Goal: Transaction & Acquisition: Book appointment/travel/reservation

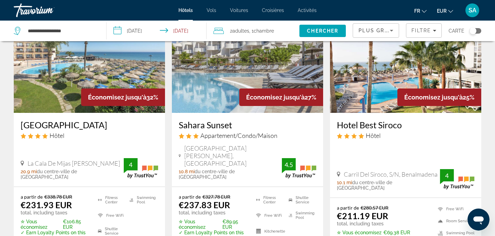
scroll to position [345, 0]
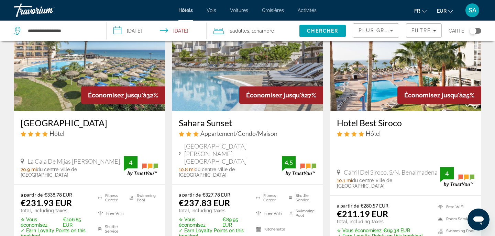
click at [368, 67] on img "Main content" at bounding box center [405, 56] width 151 height 110
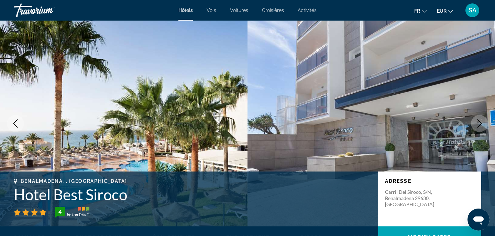
click at [88, 195] on h1 "Hotel Best Siroco" at bounding box center [192, 195] width 357 height 18
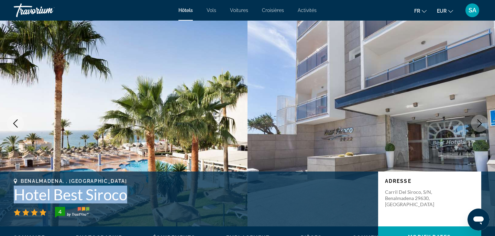
click at [88, 195] on h1 "Hotel Best Siroco" at bounding box center [192, 195] width 357 height 18
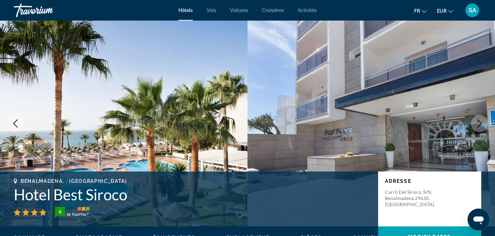
click at [140, 215] on div "4" at bounding box center [192, 212] width 357 height 11
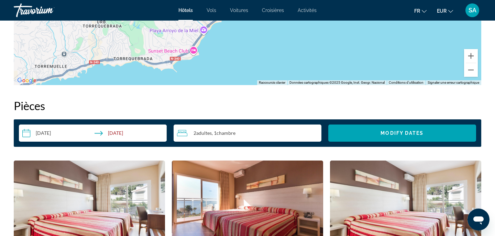
scroll to position [784, 0]
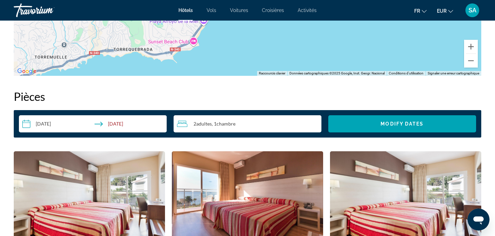
click at [126, 120] on input "**********" at bounding box center [94, 124] width 150 height 19
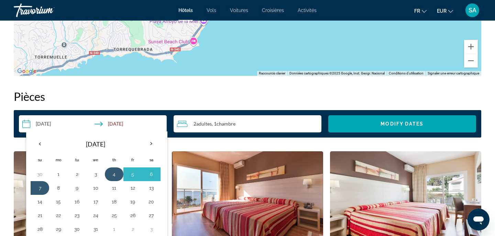
click at [113, 176] on button "4" at bounding box center [114, 175] width 11 height 10
click at [58, 189] on button "8" at bounding box center [58, 188] width 11 height 10
type input "**********"
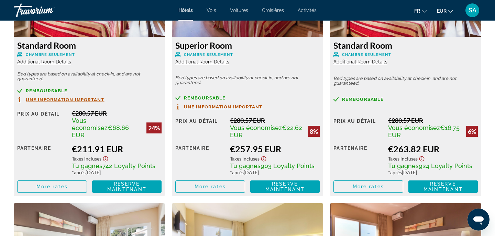
scroll to position [984, 0]
click at [65, 184] on span "More rates" at bounding box center [51, 186] width 31 height 5
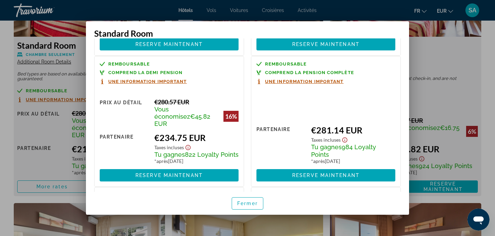
scroll to position [119, 0]
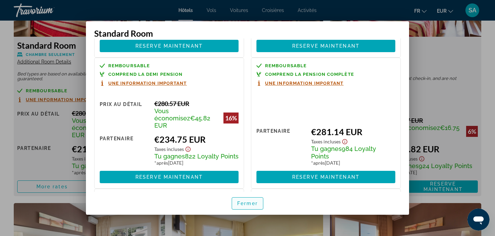
click at [260, 203] on span "button" at bounding box center [247, 203] width 31 height 16
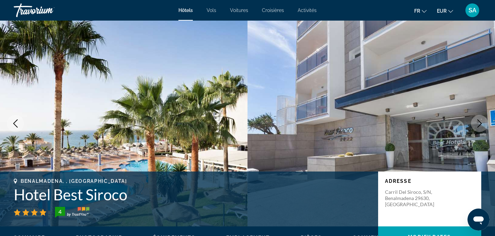
scroll to position [984, 0]
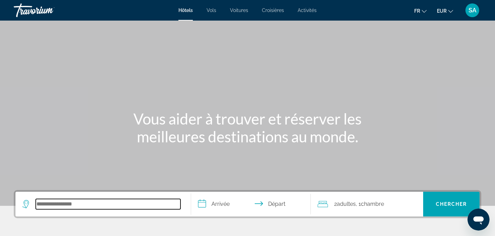
click at [69, 202] on input "Search hotel destination" at bounding box center [108, 204] width 145 height 10
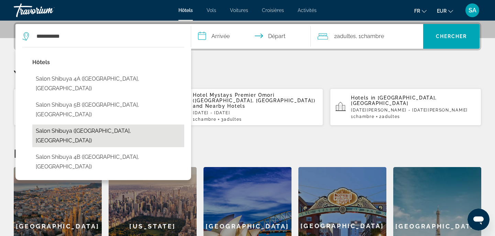
click at [74, 125] on button "Salon Shibuya ([GEOGRAPHIC_DATA], [GEOGRAPHIC_DATA])" at bounding box center [108, 136] width 152 height 23
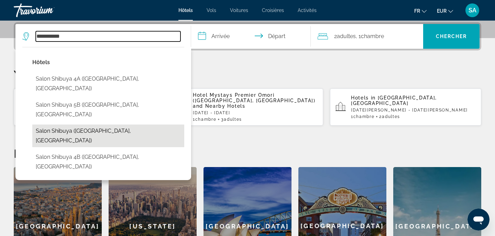
type input "**********"
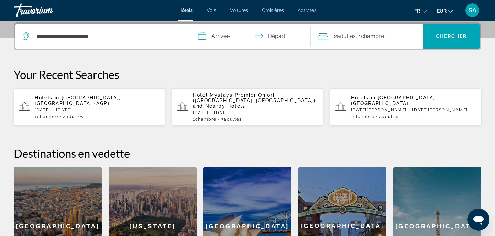
click at [227, 36] on input "**********" at bounding box center [252, 37] width 122 height 27
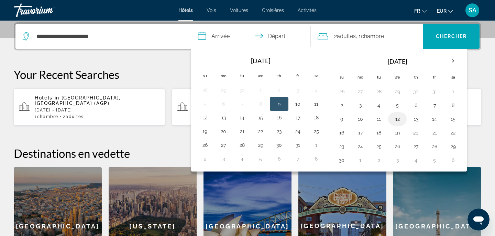
click at [395, 119] on button "12" at bounding box center [397, 119] width 11 height 10
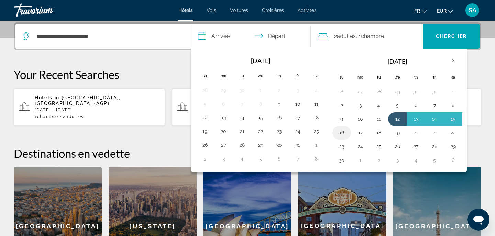
click at [340, 135] on button "16" at bounding box center [341, 133] width 11 height 10
type input "**********"
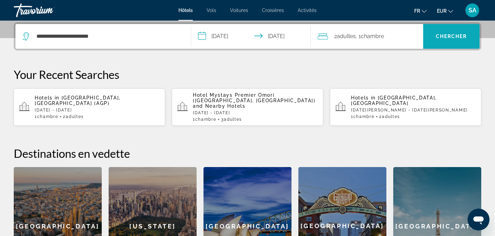
click at [459, 38] on span "Chercher" at bounding box center [451, 36] width 31 height 5
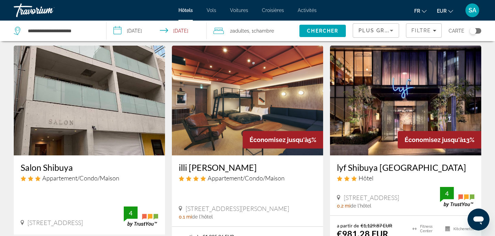
scroll to position [19, 0]
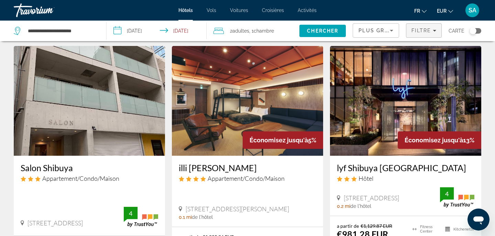
click at [423, 31] on span "Filtre" at bounding box center [421, 30] width 20 height 5
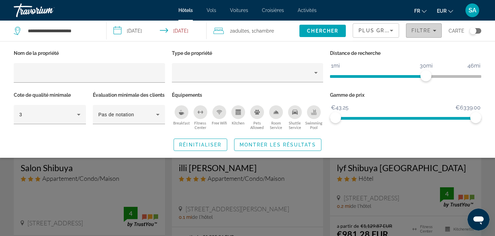
click at [423, 32] on span "Filtre" at bounding box center [421, 30] width 20 height 5
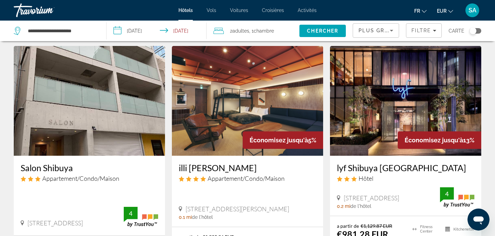
click at [235, 30] on span "Adultes" at bounding box center [240, 30] width 17 height 5
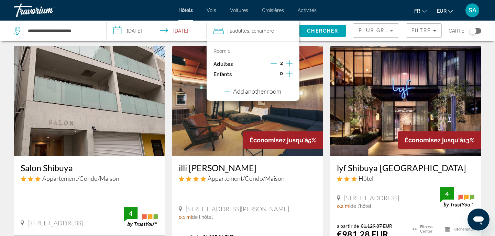
click at [290, 65] on icon "Increment adults" at bounding box center [289, 63] width 6 height 6
click at [324, 32] on span "Chercher" at bounding box center [322, 30] width 31 height 5
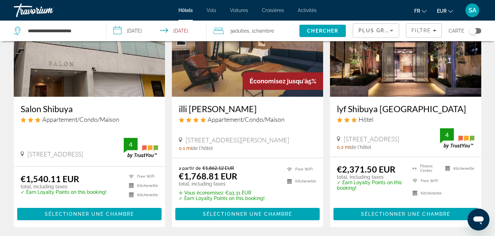
scroll to position [72, 0]
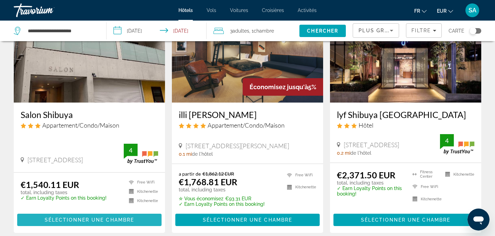
click at [66, 221] on span "Sélectionner une chambre" at bounding box center [89, 219] width 89 height 5
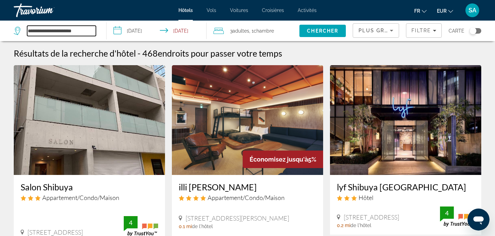
click at [77, 32] on input "**********" at bounding box center [61, 31] width 69 height 10
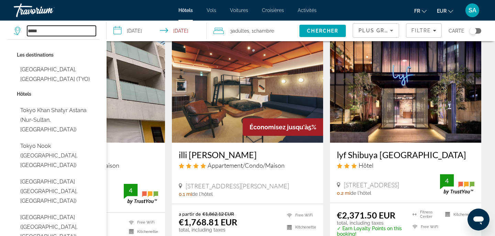
scroll to position [36, 0]
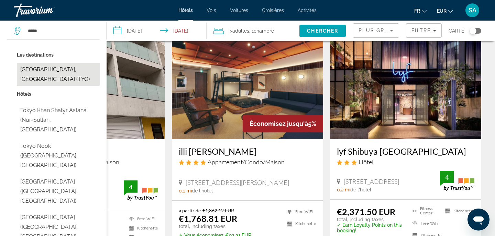
click at [58, 68] on button "[GEOGRAPHIC_DATA], [GEOGRAPHIC_DATA] (TYO)" at bounding box center [58, 74] width 83 height 23
type input "**********"
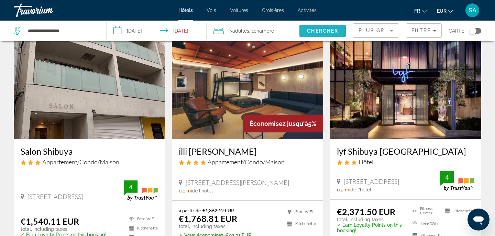
click at [336, 33] on span "Chercher" at bounding box center [322, 30] width 31 height 5
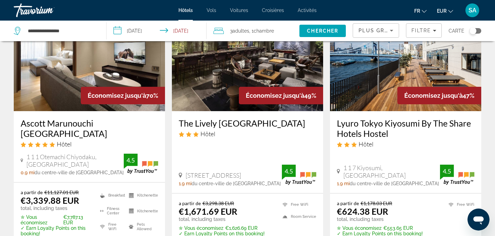
scroll to position [64, 0]
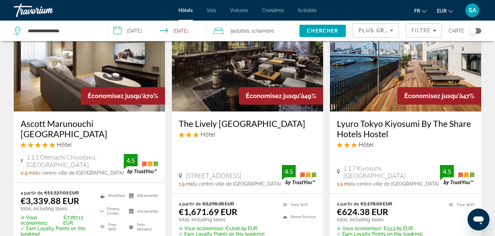
click at [360, 77] on img "Main content" at bounding box center [405, 57] width 151 height 110
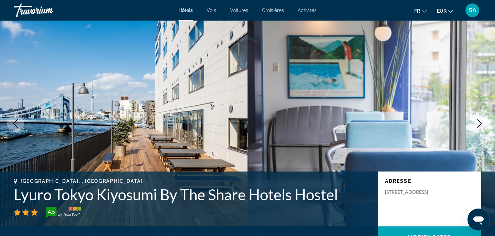
click at [479, 124] on icon "Next image" at bounding box center [479, 124] width 8 height 8
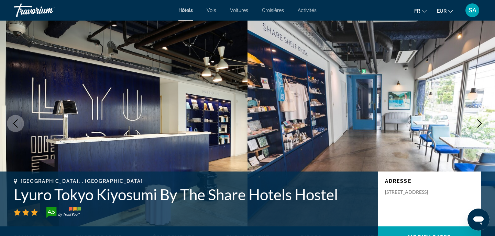
click at [479, 124] on icon "Next image" at bounding box center [479, 124] width 8 height 8
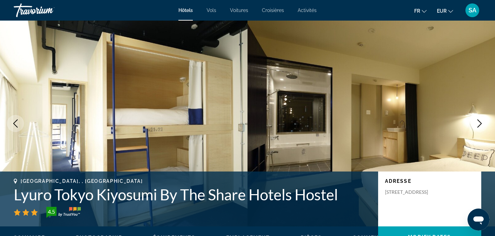
click at [479, 124] on icon "Next image" at bounding box center [479, 124] width 8 height 8
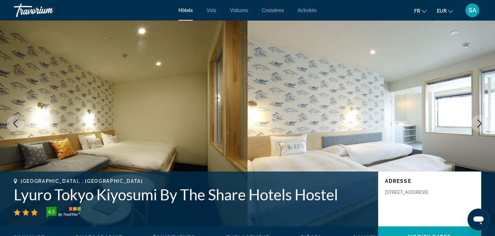
click at [479, 124] on icon "Next image" at bounding box center [479, 124] width 8 height 8
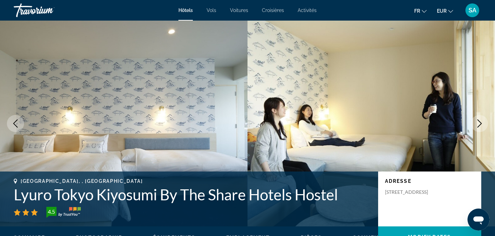
click at [479, 125] on icon "Next image" at bounding box center [479, 124] width 4 height 8
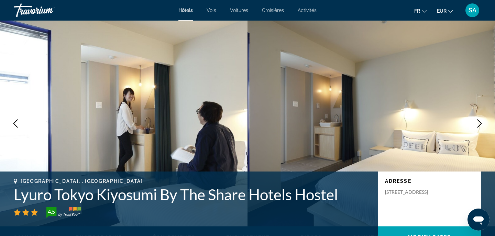
click at [479, 125] on icon "Next image" at bounding box center [479, 124] width 4 height 8
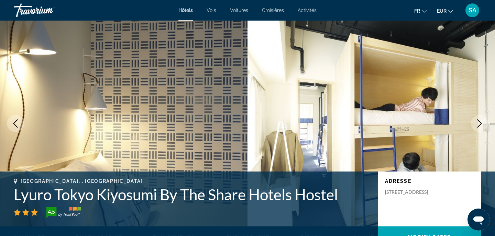
click at [479, 125] on icon "Next image" at bounding box center [479, 124] width 4 height 8
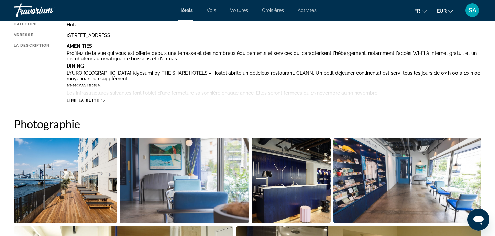
scroll to position [263, 0]
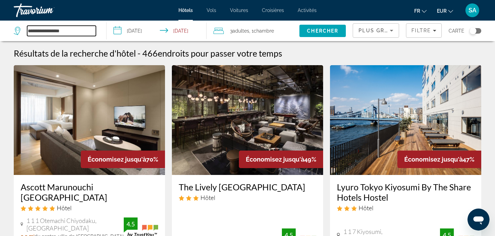
click at [63, 31] on input "**********" at bounding box center [61, 31] width 69 height 10
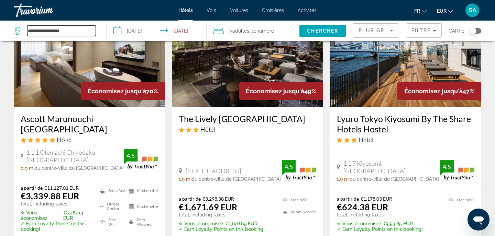
scroll to position [71, 0]
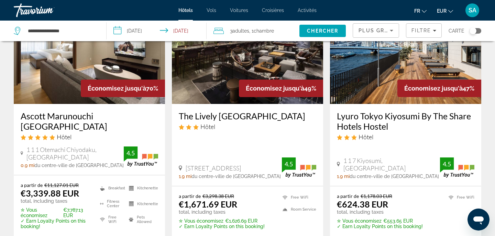
click at [347, 123] on h3 "Lyuro Tokyo Kiyosumi By The Share Hotels Hostel" at bounding box center [405, 121] width 137 height 21
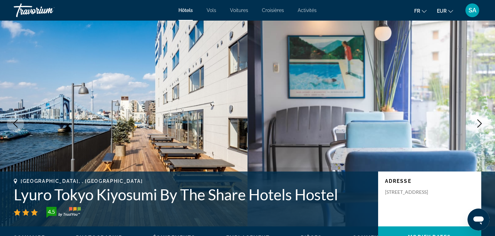
click at [167, 194] on h1 "Lyuro Tokyo Kiyosumi By The Share Hotels Hostel" at bounding box center [192, 195] width 357 height 18
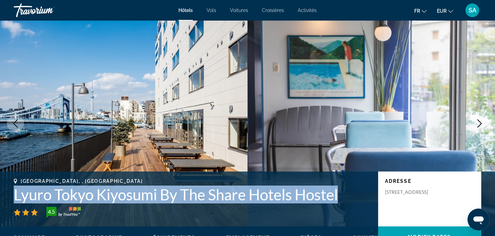
click at [167, 194] on h1 "Lyuro Tokyo Kiyosumi By The Share Hotels Hostel" at bounding box center [192, 195] width 357 height 18
copy h1 "Lyuro Tokyo Kiyosumi By The Share Hotels Hostel"
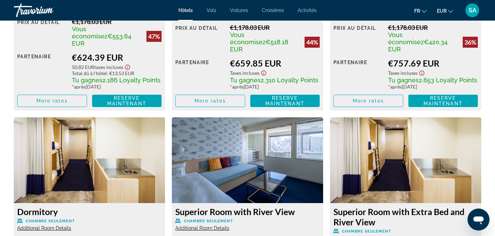
scroll to position [513, 0]
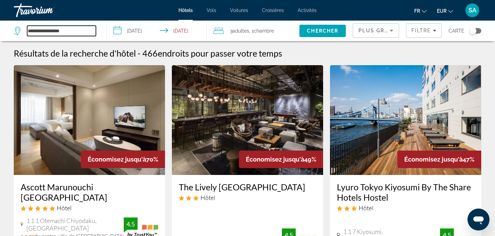
click at [66, 33] on input "**********" at bounding box center [61, 31] width 69 height 10
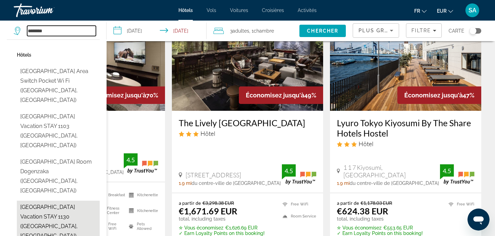
scroll to position [62, 0]
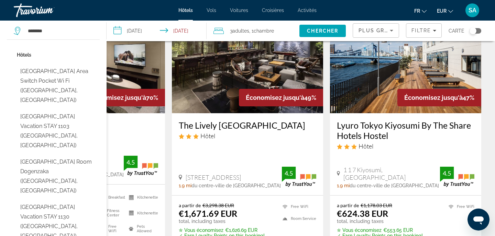
type input "**********"
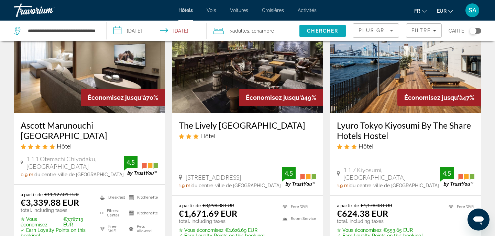
click at [315, 29] on span "Chercher" at bounding box center [322, 30] width 31 height 5
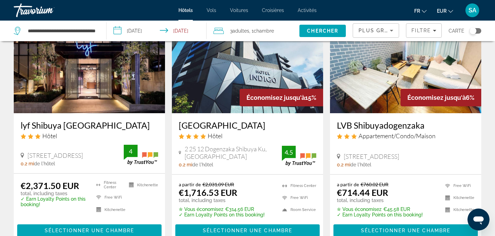
scroll to position [306, 0]
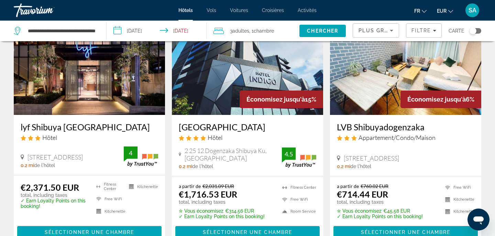
click at [398, 80] on img "Main content" at bounding box center [405, 60] width 151 height 110
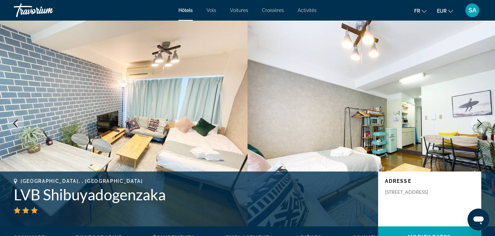
click at [71, 196] on h1 "LVB Shibuyadogenzaka" at bounding box center [192, 195] width 357 height 18
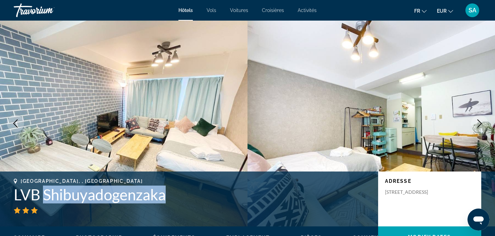
click at [71, 196] on h1 "LVB Shibuyadogenzaka" at bounding box center [192, 195] width 357 height 18
copy h1 "LVB Shibuyadogenzaka"
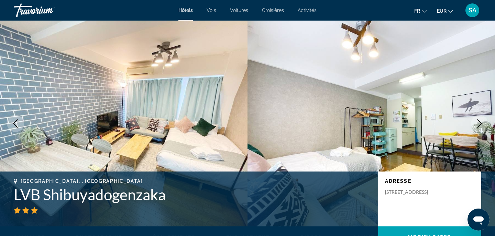
click at [211, 223] on div "[GEOGRAPHIC_DATA], , [GEOGRAPHIC_DATA] LVB Shibuyadogenzaka Adresse [STREET_ADD…" at bounding box center [247, 199] width 495 height 55
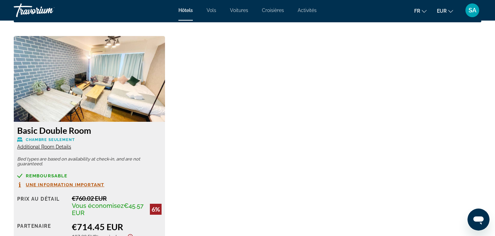
scroll to position [937, 0]
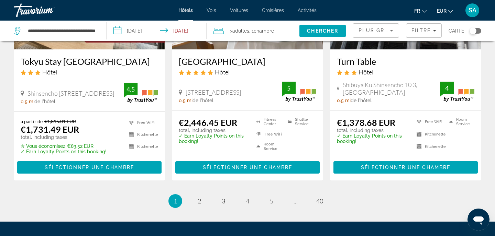
scroll to position [882, 0]
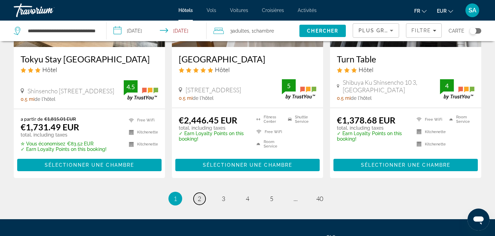
click at [198, 199] on span "2" at bounding box center [199, 199] width 3 height 8
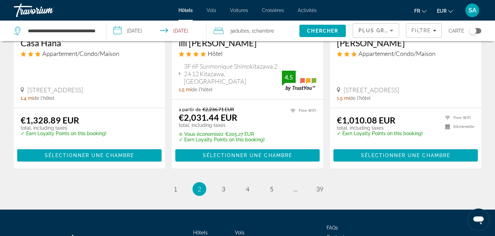
scroll to position [940, 0]
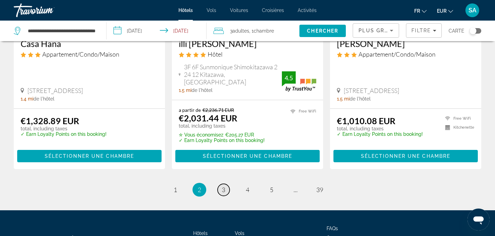
click at [224, 186] on span "3" at bounding box center [223, 190] width 3 height 8
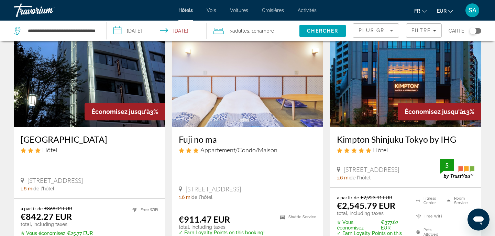
scroll to position [47, 0]
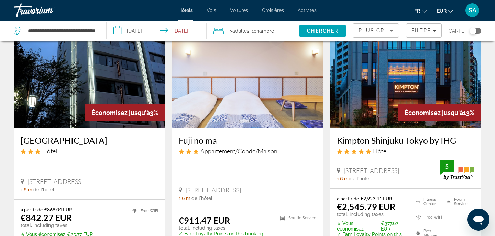
click at [106, 89] on img "Main content" at bounding box center [89, 74] width 151 height 110
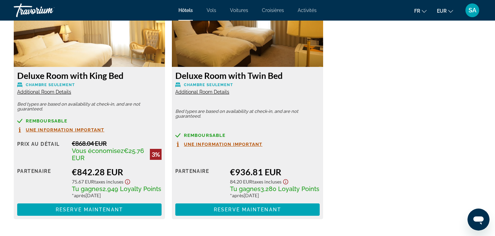
scroll to position [994, 0]
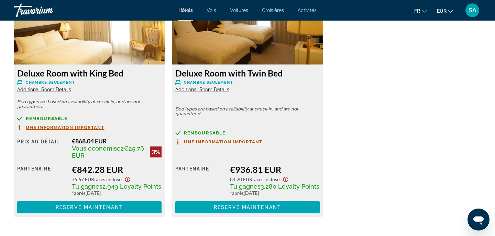
click at [64, 89] on span "Additional Room Details" at bounding box center [44, 89] width 54 height 5
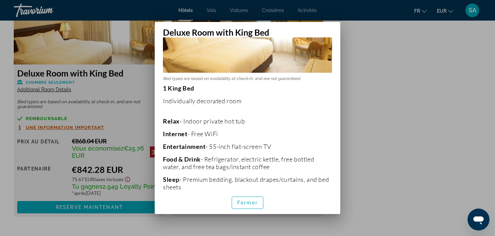
scroll to position [89, 0]
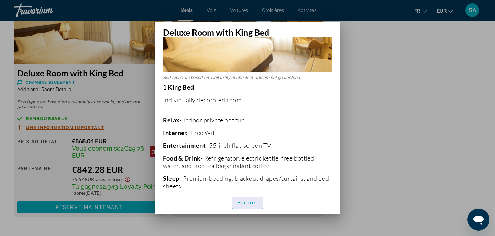
click at [243, 201] on span "Fermer" at bounding box center [247, 202] width 21 height 5
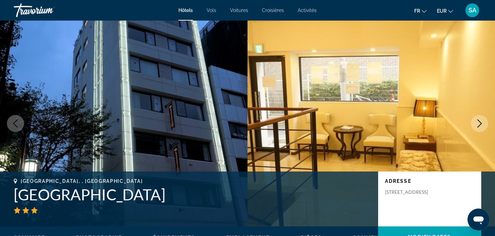
scroll to position [994, 0]
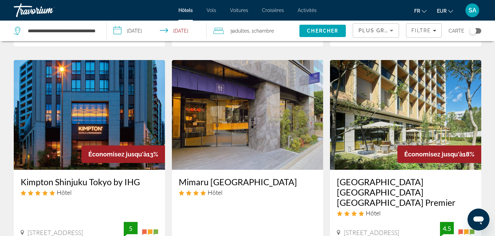
scroll to position [261, 0]
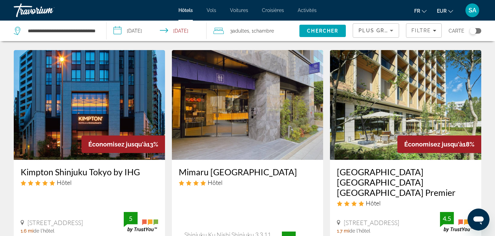
click at [477, 220] on icon "Ouvrir la fenêtre de messagerie" at bounding box center [478, 221] width 10 height 8
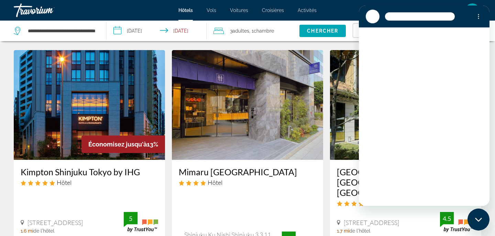
scroll to position [0, 0]
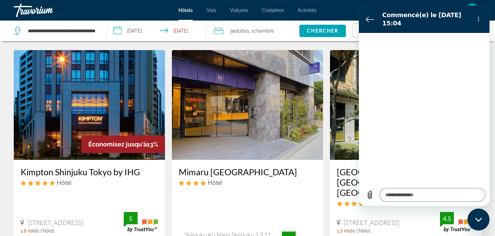
type textarea "*"
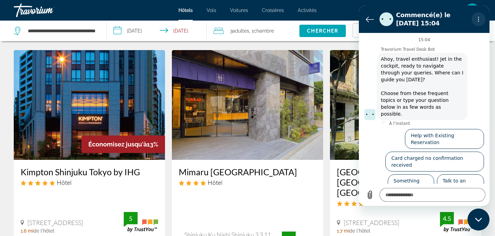
click at [479, 19] on icon "Menu d’options" at bounding box center [477, 18] width 5 height 5
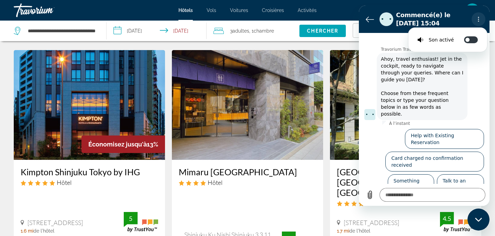
click at [479, 19] on icon "Menu d’options" at bounding box center [477, 18] width 5 height 5
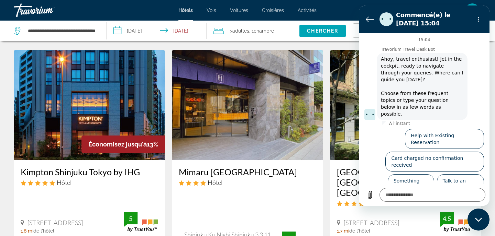
click at [280, 191] on div "Mimaru [GEOGRAPHIC_DATA] Hôtel" at bounding box center [247, 179] width 137 height 25
click at [477, 20] on icon "Menu d’options" at bounding box center [477, 18] width 5 height 5
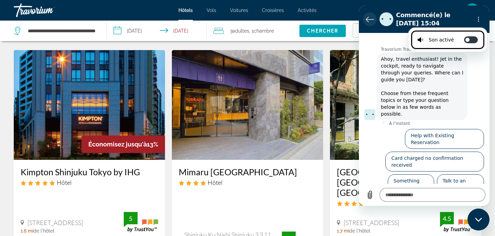
click at [365, 18] on icon "Retour à la liste des conversations" at bounding box center [369, 19] width 8 height 8
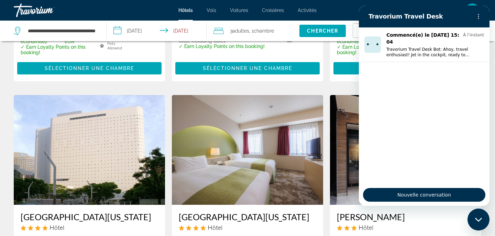
scroll to position [489, 0]
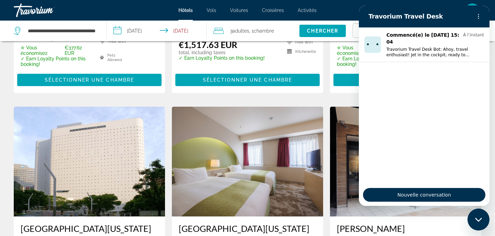
click at [411, 224] on h3 "[PERSON_NAME]" at bounding box center [405, 229] width 137 height 10
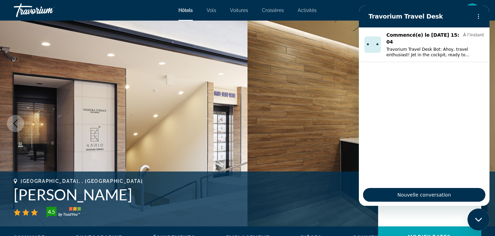
click at [479, 216] on div "Fermer la fenêtre de messagerie" at bounding box center [478, 220] width 21 height 21
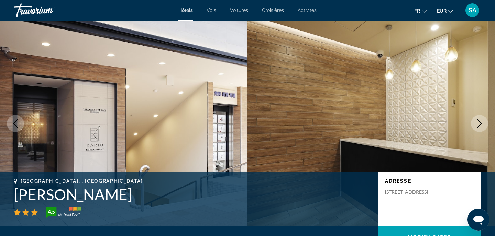
click at [68, 196] on h1 "[PERSON_NAME]" at bounding box center [192, 195] width 357 height 18
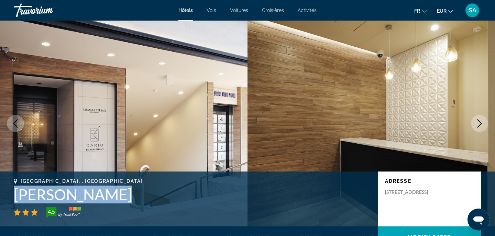
click at [68, 196] on h1 "[PERSON_NAME]" at bounding box center [192, 195] width 357 height 18
copy h1 "[PERSON_NAME]"
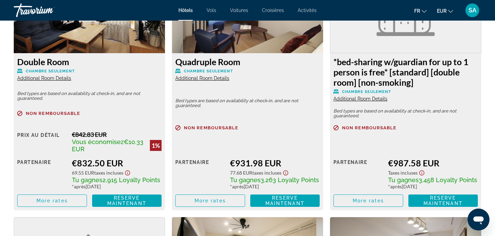
scroll to position [1001, 0]
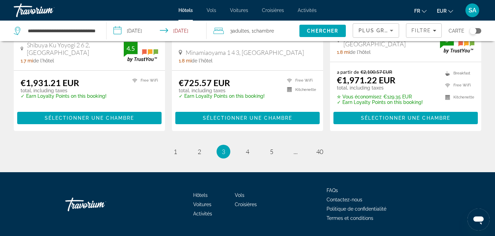
scroll to position [960, 0]
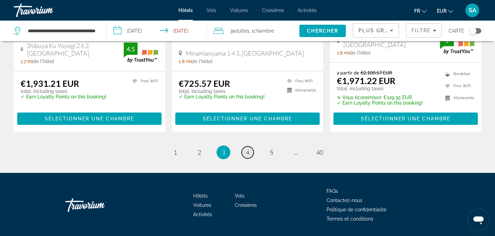
click at [247, 149] on span "4" at bounding box center [247, 153] width 3 height 8
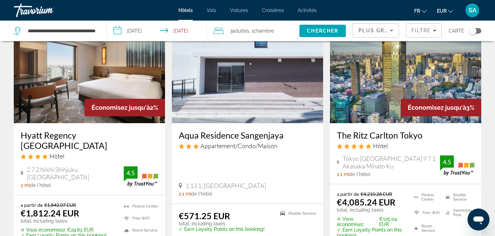
scroll to position [557, 0]
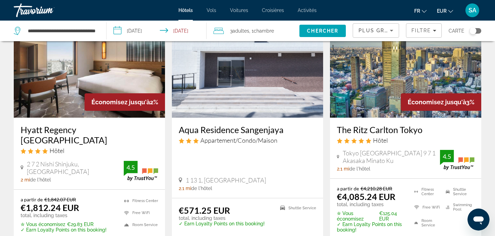
click at [244, 80] on img "Main content" at bounding box center [247, 63] width 151 height 110
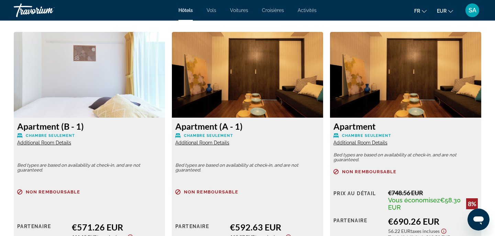
scroll to position [952, 0]
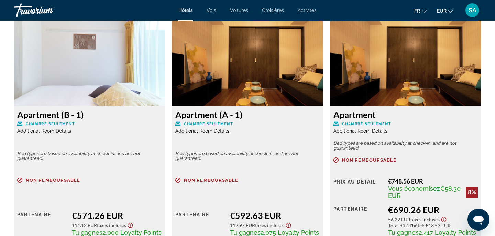
click at [204, 131] on span "Additional Room Details" at bounding box center [202, 130] width 54 height 5
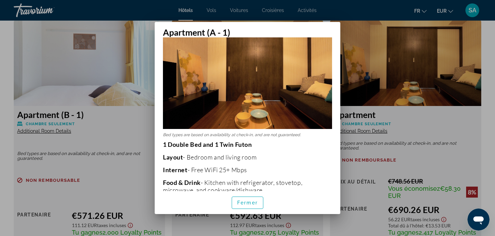
scroll to position [32, 0]
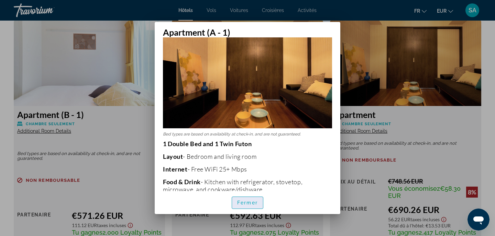
click at [246, 206] on span "button" at bounding box center [247, 203] width 31 height 16
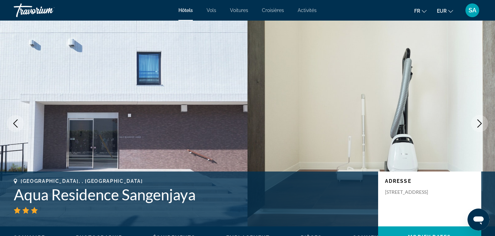
scroll to position [952, 0]
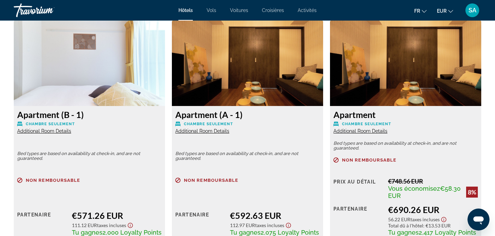
click at [55, 132] on span "Additional Room Details" at bounding box center [44, 130] width 54 height 5
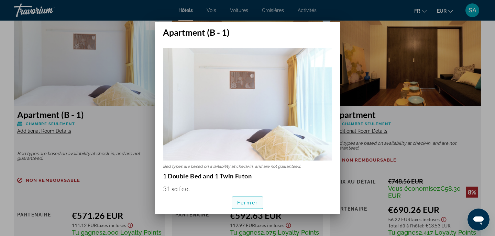
scroll to position [0, 0]
click at [248, 204] on span "Fermer" at bounding box center [247, 202] width 21 height 5
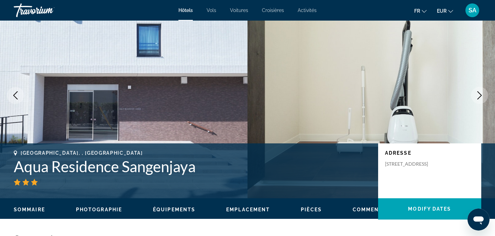
scroll to position [36, 0]
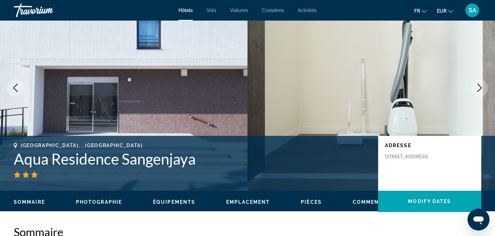
click at [115, 162] on h1 "Aqua Residence Sangenjaya" at bounding box center [192, 159] width 357 height 18
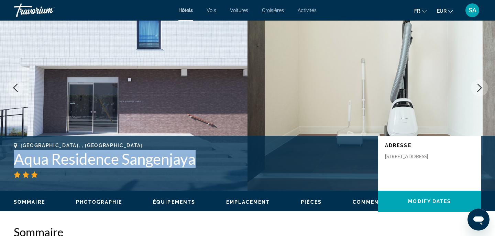
click at [115, 162] on h1 "Aqua Residence Sangenjaya" at bounding box center [192, 159] width 357 height 18
copy h1 "Aqua Residence Sangenjaya"
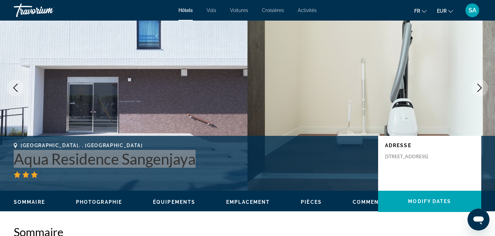
click at [480, 225] on icon "Ouvrir la fenêtre de messagerie" at bounding box center [478, 220] width 12 height 12
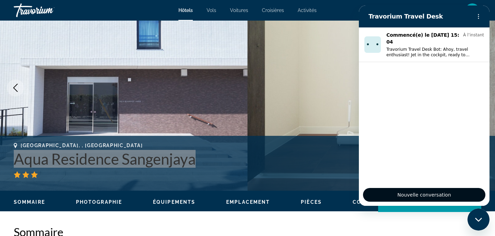
click at [414, 196] on span "Nouvelle conversation" at bounding box center [424, 195] width 54 height 8
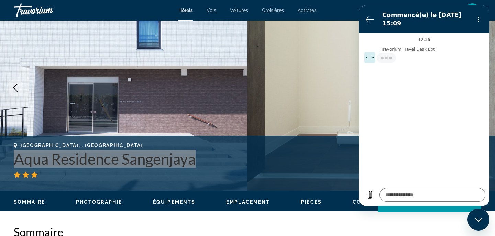
type textarea "*"
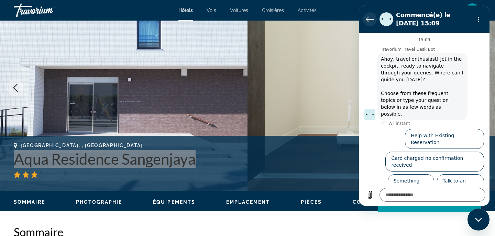
click at [366, 20] on icon "Retour à la liste des conversations" at bounding box center [370, 19] width 8 height 5
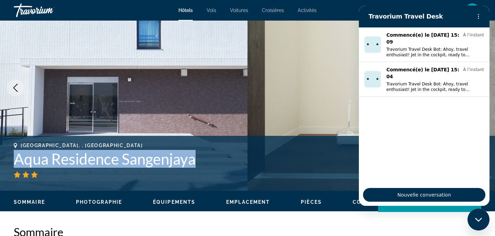
copy h1 "Aqua Residence Sangenjaya"
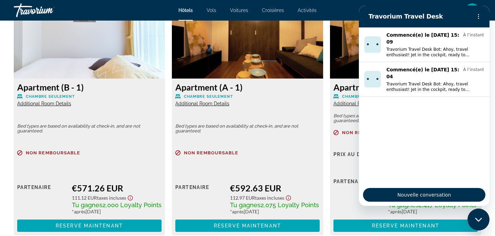
scroll to position [978, 0]
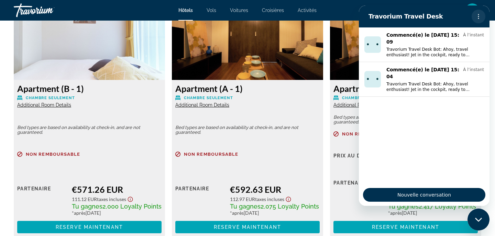
click at [479, 17] on icon "Menu d’options" at bounding box center [477, 16] width 5 height 5
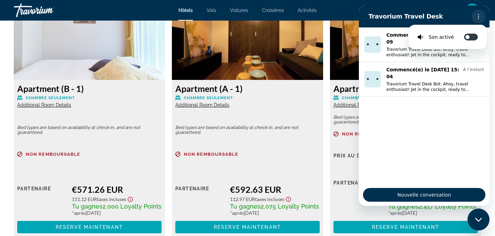
click at [479, 17] on icon "Menu d’options" at bounding box center [477, 16] width 5 height 5
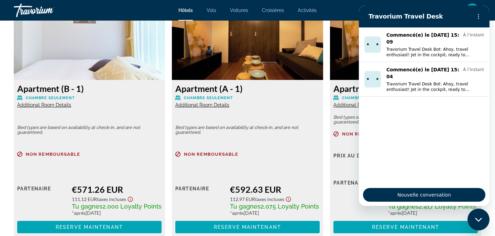
click at [481, 225] on div "Fermer la fenêtre de messagerie" at bounding box center [478, 220] width 21 height 21
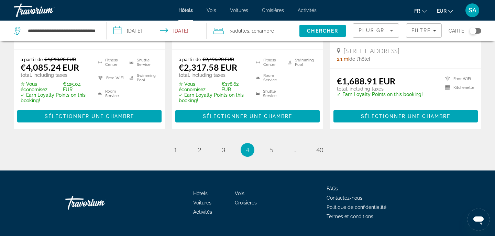
scroll to position [961, 0]
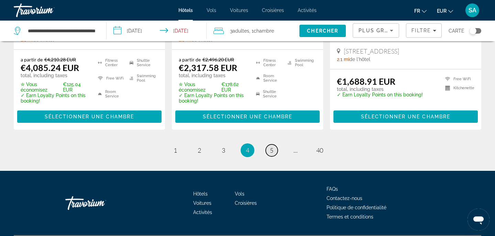
click at [273, 147] on span "5" at bounding box center [271, 151] width 3 height 8
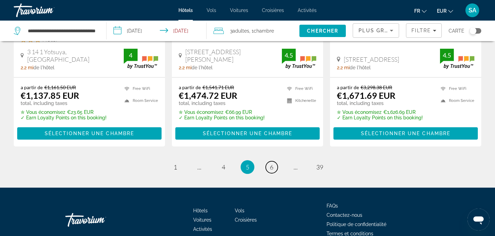
scroll to position [943, 0]
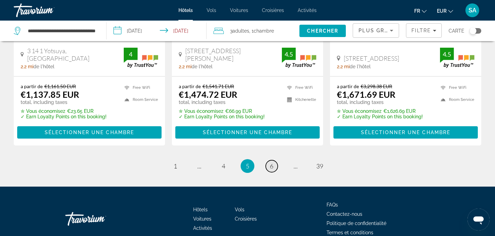
click at [272, 162] on span "6" at bounding box center [271, 166] width 3 height 8
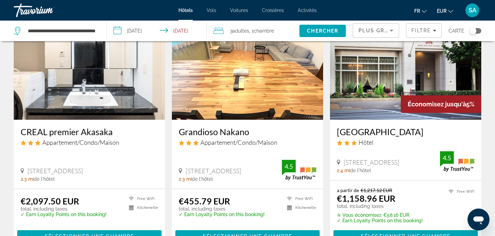
scroll to position [311, 0]
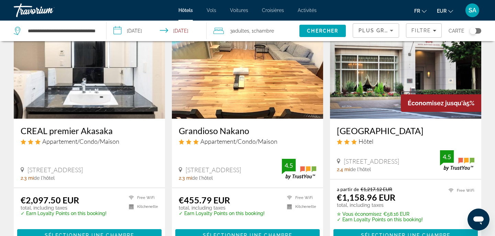
click at [279, 78] on img "Main content" at bounding box center [247, 64] width 151 height 110
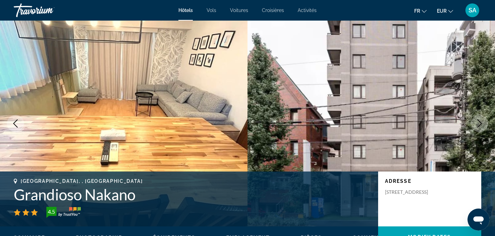
click at [479, 127] on icon "Next image" at bounding box center [479, 124] width 8 height 8
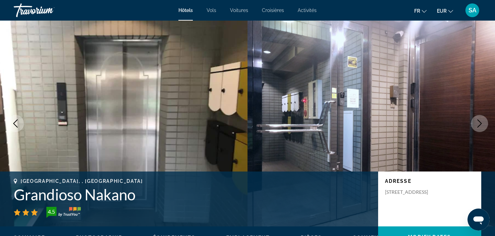
click at [479, 128] on button "Next image" at bounding box center [479, 123] width 17 height 17
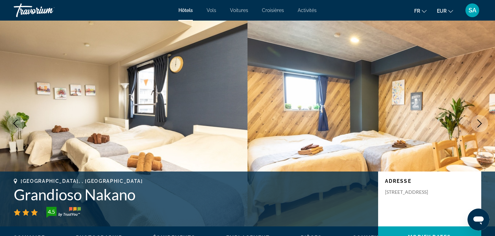
click at [479, 128] on button "Next image" at bounding box center [479, 123] width 17 height 17
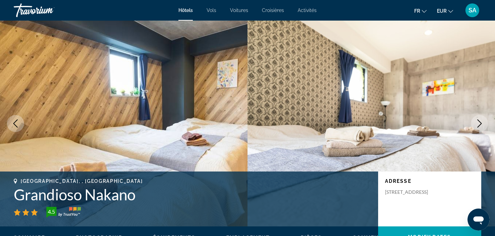
click at [479, 128] on button "Next image" at bounding box center [479, 123] width 17 height 17
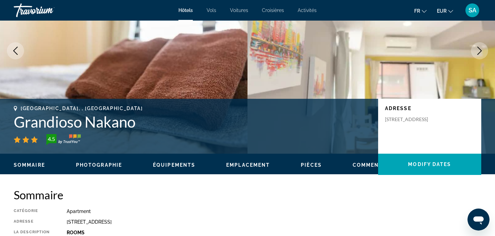
scroll to position [81, 0]
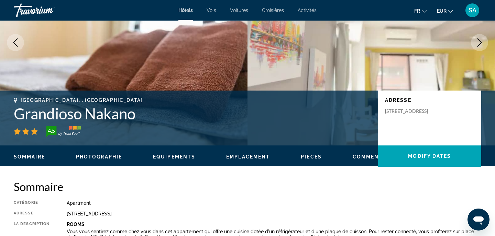
click at [111, 117] on h1 "Grandioso Nakano" at bounding box center [192, 114] width 357 height 18
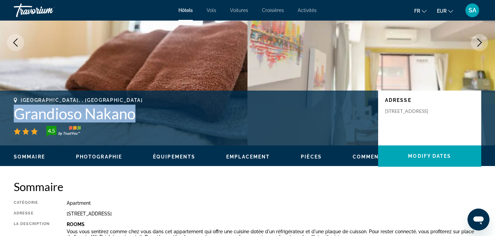
click at [111, 117] on h1 "Grandioso Nakano" at bounding box center [192, 114] width 357 height 18
copy h1 "Grandioso Nakano"
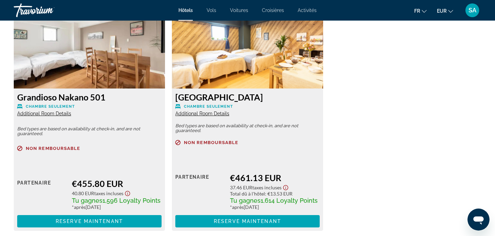
scroll to position [969, 0]
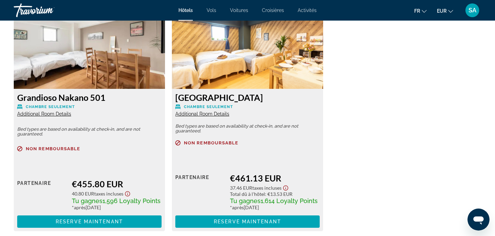
click at [53, 114] on span "Additional Room Details" at bounding box center [44, 113] width 54 height 5
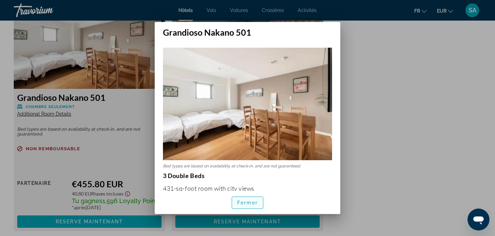
click at [253, 203] on span "Fermer" at bounding box center [247, 202] width 21 height 5
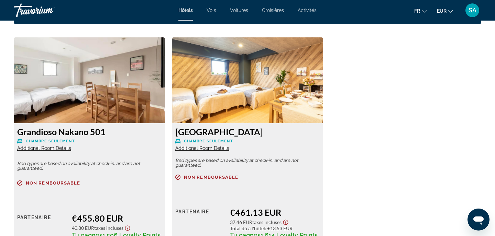
scroll to position [934, 0]
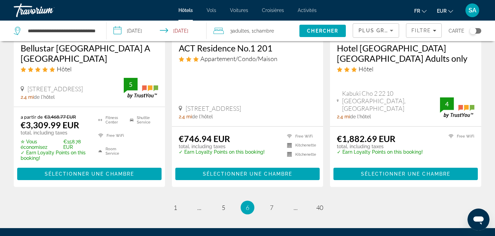
scroll to position [892, 0]
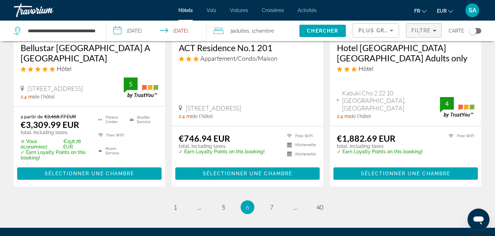
click at [432, 31] on div "Filtre" at bounding box center [423, 30] width 25 height 5
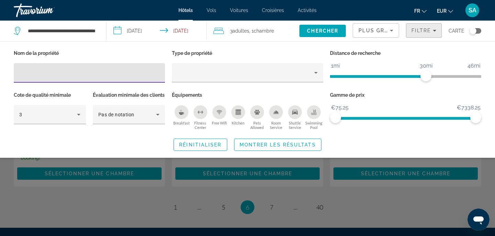
click at [432, 31] on div "Filtre" at bounding box center [423, 30] width 25 height 5
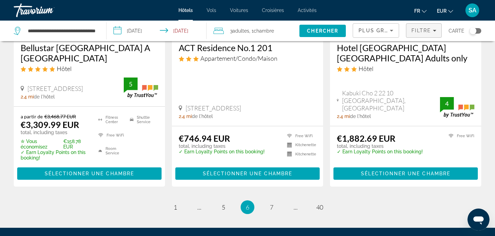
click at [425, 32] on span "Filtre" at bounding box center [421, 30] width 20 height 5
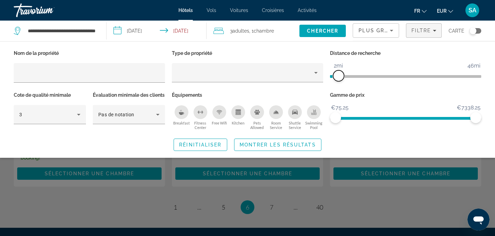
drag, startPoint x: 428, startPoint y: 75, endPoint x: 339, endPoint y: 79, distance: 88.7
click at [339, 79] on span "ngx-slider" at bounding box center [338, 75] width 11 height 11
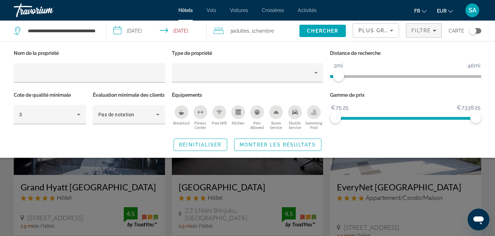
click at [315, 203] on div "Search widget" at bounding box center [247, 169] width 495 height 133
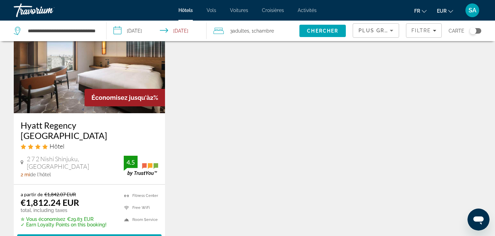
scroll to position [583, 0]
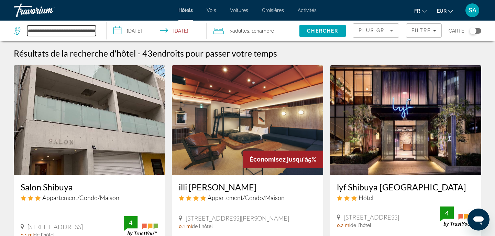
click at [75, 29] on input "**********" at bounding box center [61, 31] width 69 height 10
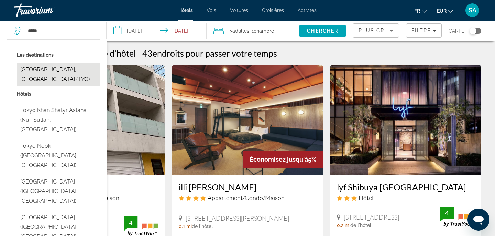
click at [22, 71] on button "[GEOGRAPHIC_DATA], [GEOGRAPHIC_DATA] (TYO)" at bounding box center [58, 74] width 83 height 23
type input "**********"
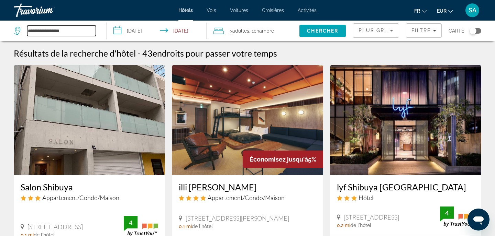
scroll to position [0, 0]
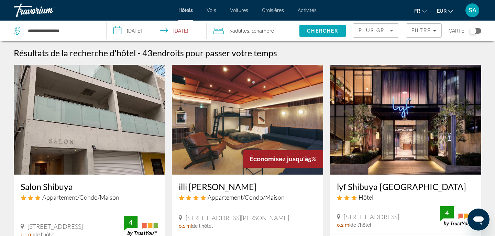
click at [324, 30] on span "Chercher" at bounding box center [322, 30] width 31 height 5
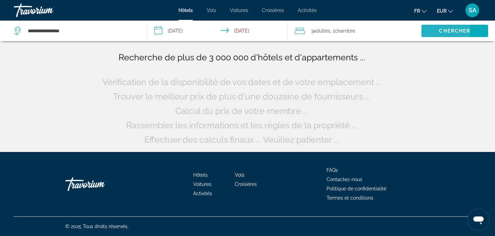
scroll to position [0, 0]
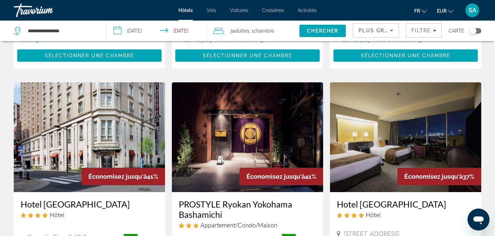
scroll to position [208, 0]
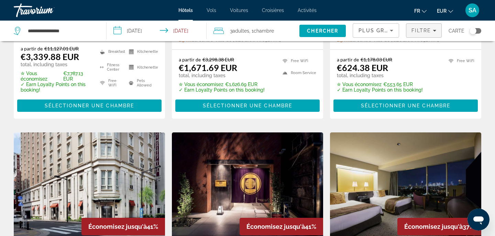
click at [427, 28] on span "Filtre" at bounding box center [421, 30] width 20 height 5
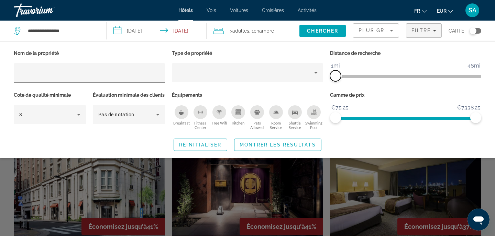
drag, startPoint x: 425, startPoint y: 76, endPoint x: 336, endPoint y: 76, distance: 89.6
click at [336, 76] on span "ngx-slider" at bounding box center [335, 75] width 11 height 11
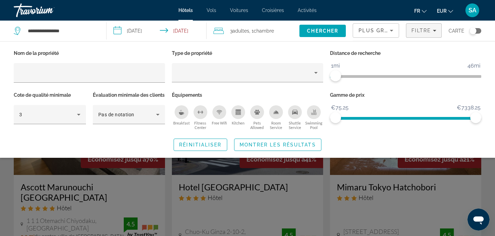
click at [302, 200] on div "Search widget" at bounding box center [247, 169] width 495 height 133
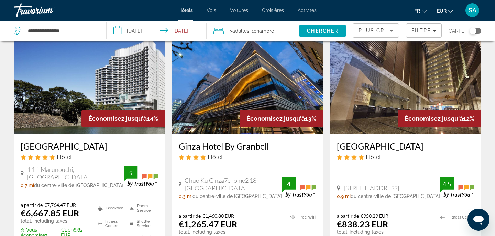
scroll to position [316, 0]
click at [427, 94] on img "Main content" at bounding box center [405, 80] width 151 height 110
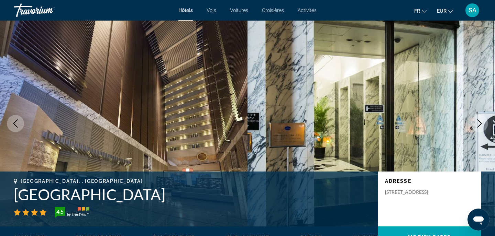
click at [243, 197] on h1 "[GEOGRAPHIC_DATA]" at bounding box center [192, 195] width 357 height 18
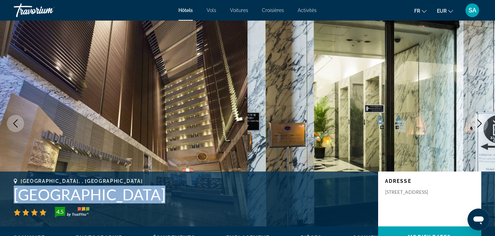
click at [243, 197] on h1 "[GEOGRAPHIC_DATA]" at bounding box center [192, 195] width 357 height 18
copy h1 "[GEOGRAPHIC_DATA]"
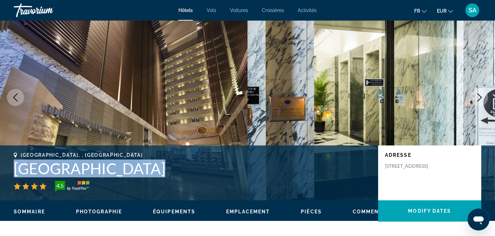
scroll to position [28, 0]
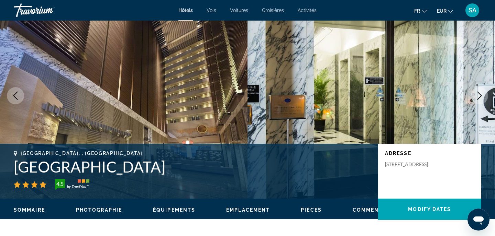
click at [173, 188] on div "4.5" at bounding box center [192, 184] width 357 height 11
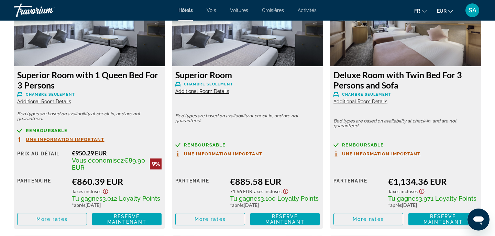
scroll to position [992, 0]
click at [70, 221] on span "Main content" at bounding box center [52, 219] width 69 height 16
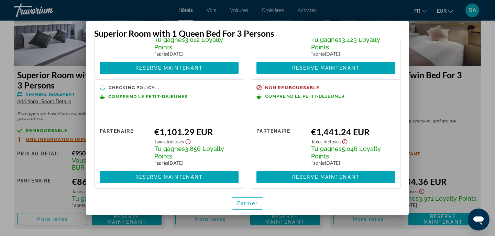
scroll to position [104, 0]
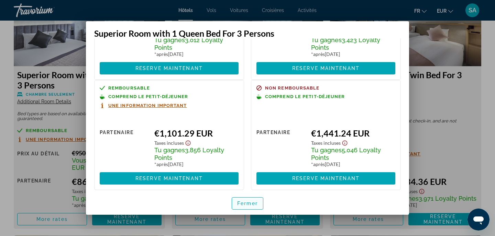
click at [254, 201] on span "Fermer" at bounding box center [247, 203] width 21 height 5
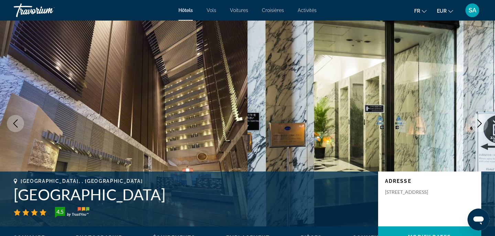
scroll to position [0, 0]
click at [476, 118] on button "Next image" at bounding box center [479, 123] width 17 height 17
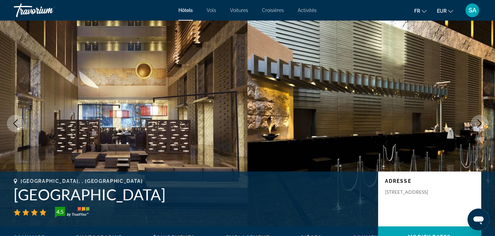
click at [476, 120] on icon "Next image" at bounding box center [479, 124] width 8 height 8
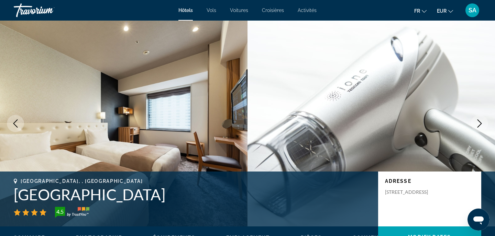
click at [476, 120] on icon "Next image" at bounding box center [479, 124] width 8 height 8
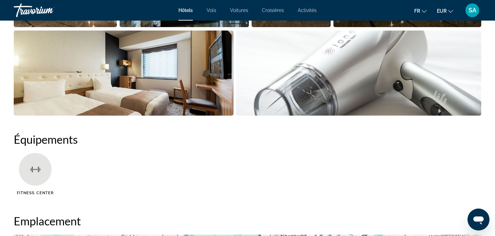
scroll to position [454, 0]
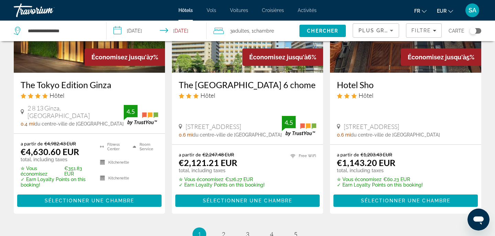
scroll to position [917, 0]
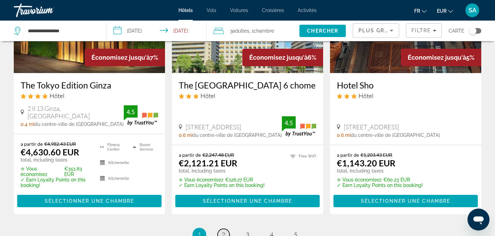
click at [222, 231] on span "2" at bounding box center [223, 235] width 3 height 8
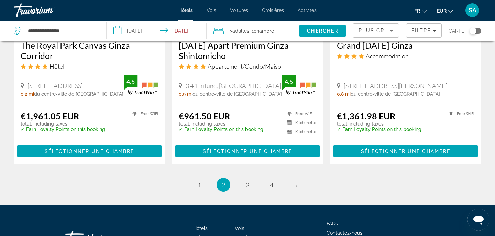
scroll to position [945, 0]
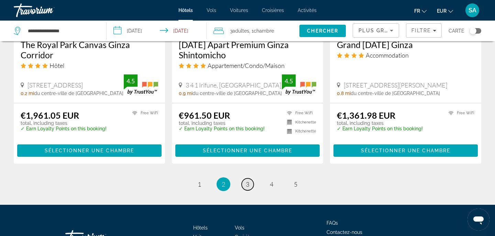
click at [250, 179] on link "page 3" at bounding box center [247, 185] width 12 height 12
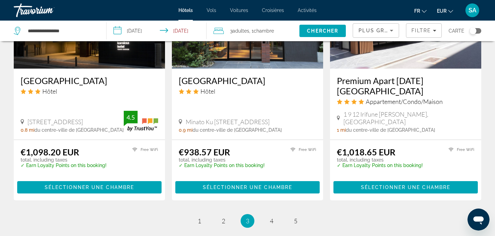
scroll to position [882, 0]
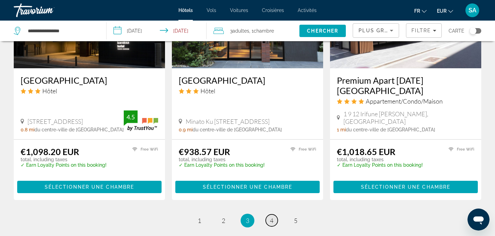
click at [272, 217] on span "4" at bounding box center [271, 221] width 3 height 8
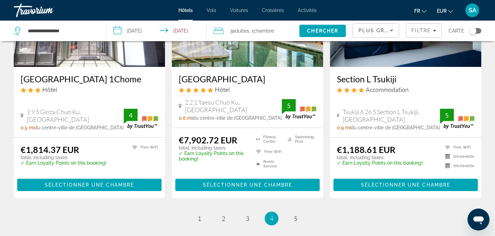
scroll to position [866, 0]
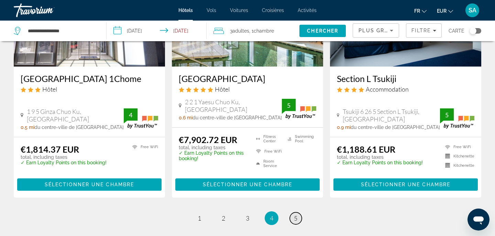
click at [292, 218] on link "page 5" at bounding box center [296, 219] width 12 height 12
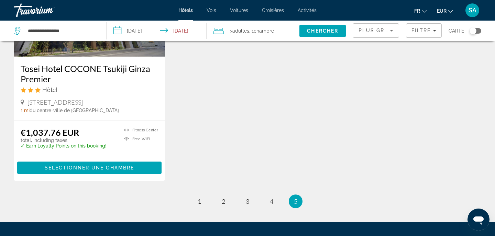
scroll to position [119, 0]
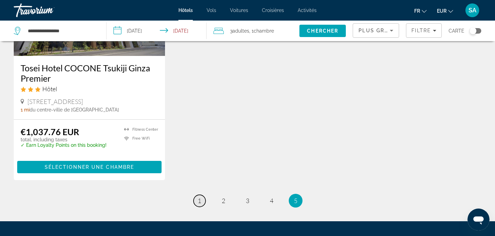
click at [200, 199] on span "1" at bounding box center [199, 201] width 3 height 8
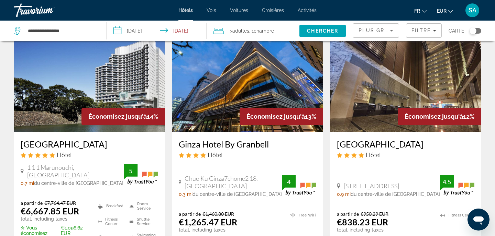
scroll to position [317, 0]
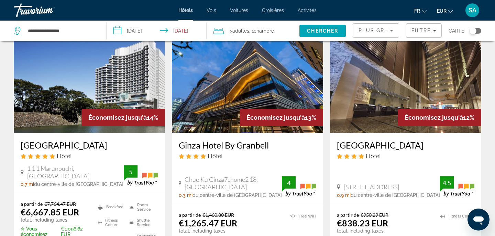
click at [424, 205] on div "a partir de €950.29 EUR €838.23 EUR total, including taxes ✮ Vous économisez €1…" at bounding box center [405, 239] width 151 height 69
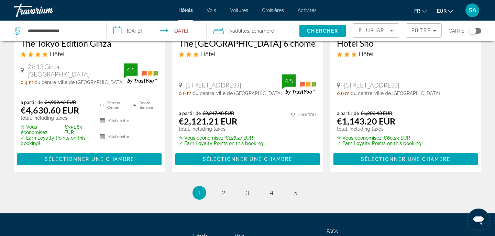
scroll to position [959, 0]
click at [225, 189] on span "2" at bounding box center [223, 193] width 3 height 8
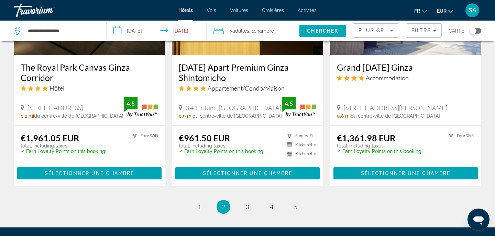
scroll to position [921, 0]
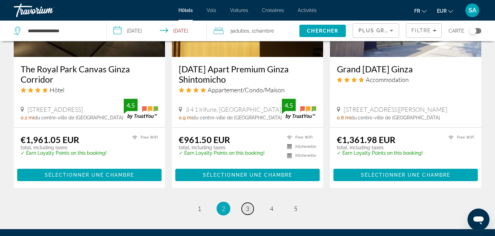
click at [247, 205] on span "3" at bounding box center [247, 209] width 3 height 8
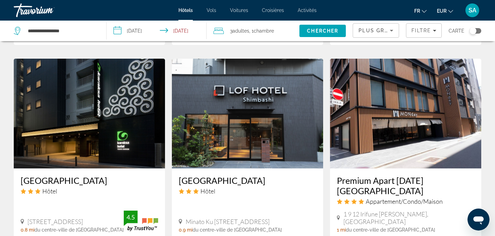
scroll to position [781, 0]
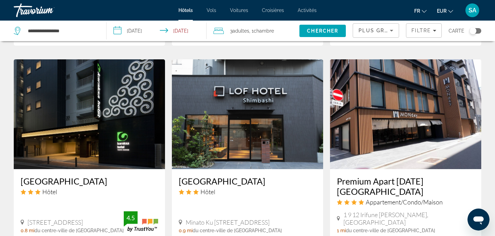
click at [257, 103] on img "Main content" at bounding box center [247, 114] width 151 height 110
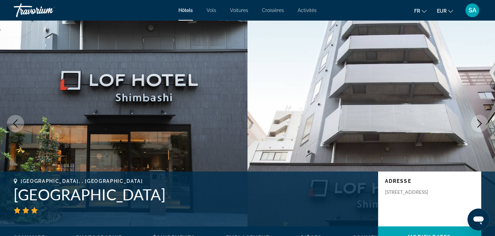
click at [479, 125] on icon "Next image" at bounding box center [479, 124] width 8 height 8
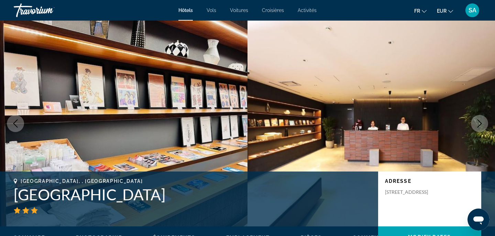
click at [479, 125] on icon "Next image" at bounding box center [479, 124] width 4 height 8
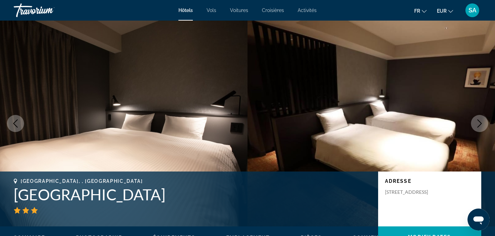
click at [479, 125] on icon "Next image" at bounding box center [479, 124] width 4 height 8
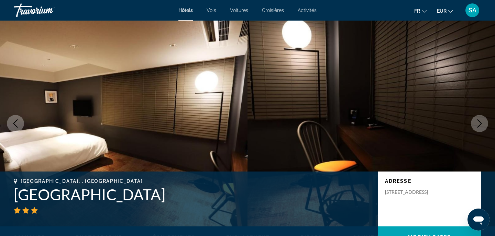
click at [479, 126] on icon "Next image" at bounding box center [479, 124] width 8 height 8
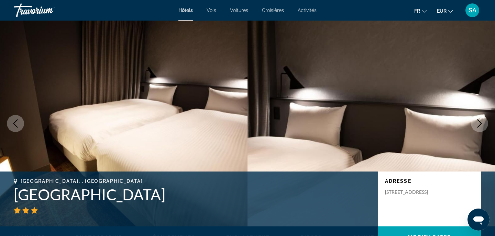
click at [479, 126] on icon "Next image" at bounding box center [479, 124] width 8 height 8
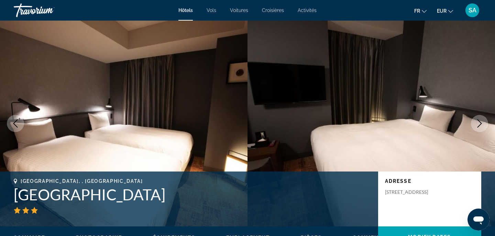
click at [479, 126] on icon "Next image" at bounding box center [479, 124] width 8 height 8
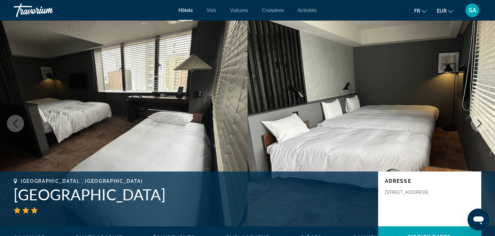
click at [479, 126] on icon "Next image" at bounding box center [479, 124] width 8 height 8
